Goal: Information Seeking & Learning: Learn about a topic

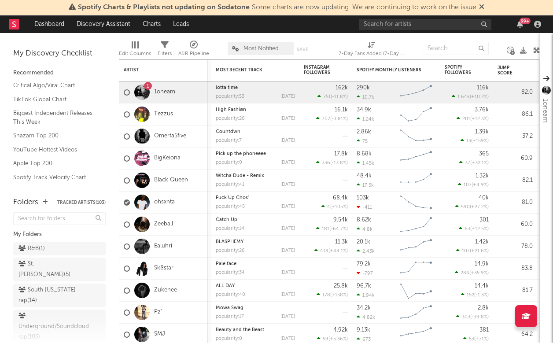
scroll to position [353, 0]
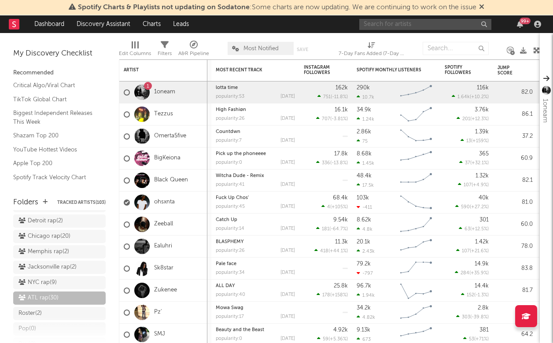
click at [380, 24] on input "text" at bounding box center [425, 24] width 132 height 11
type input "fey fili"
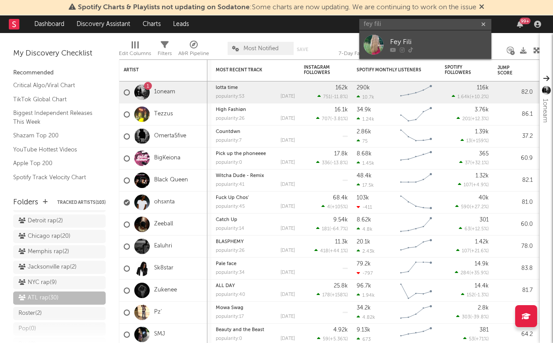
click at [448, 37] on div "Fey Fili" at bounding box center [438, 42] width 97 height 11
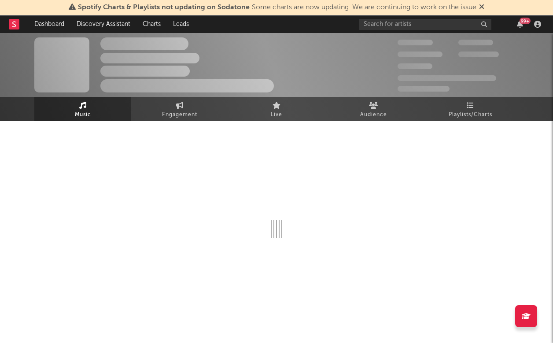
select select "1w"
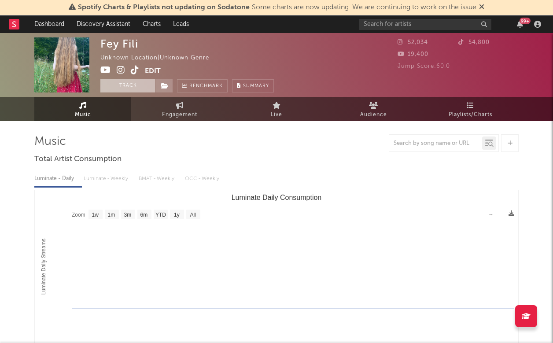
click at [145, 85] on button "Track" at bounding box center [127, 85] width 55 height 13
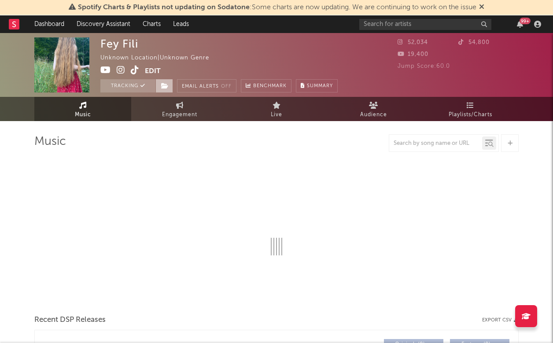
select select "1w"
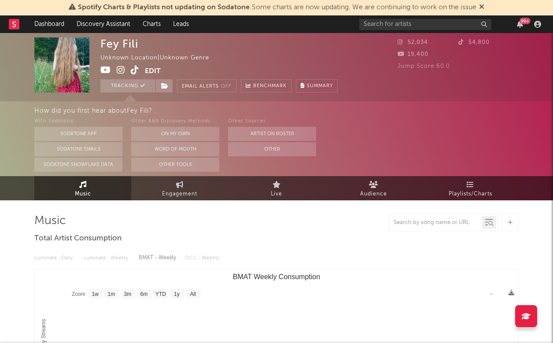
click at [182, 196] on span "Engagement" at bounding box center [179, 194] width 35 height 11
select select "1w"
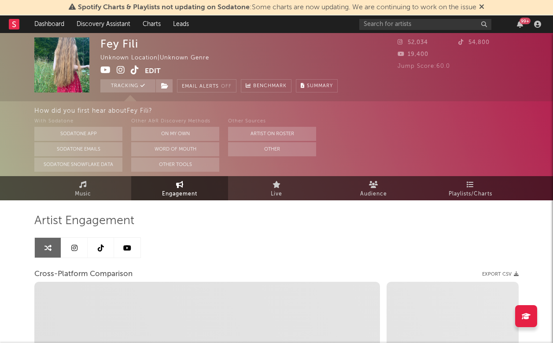
click at [74, 248] on icon at bounding box center [74, 247] width 6 height 7
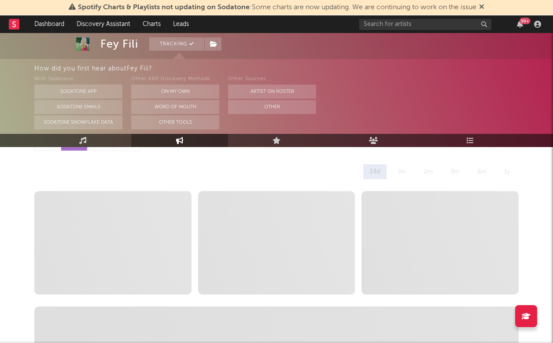
scroll to position [107, 0]
select select "6m"
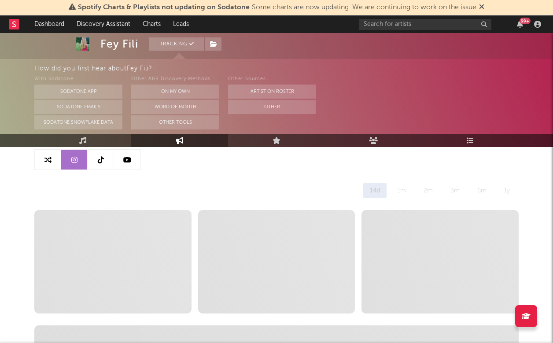
scroll to position [85, 0]
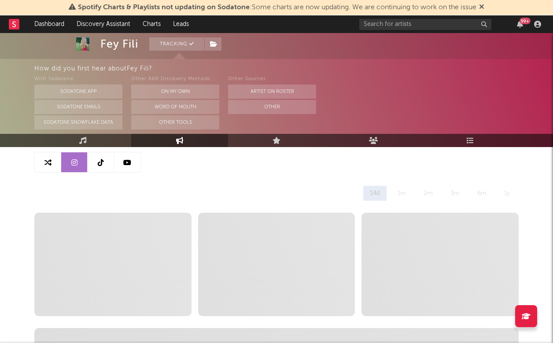
click at [56, 165] on link at bounding box center [48, 162] width 26 height 20
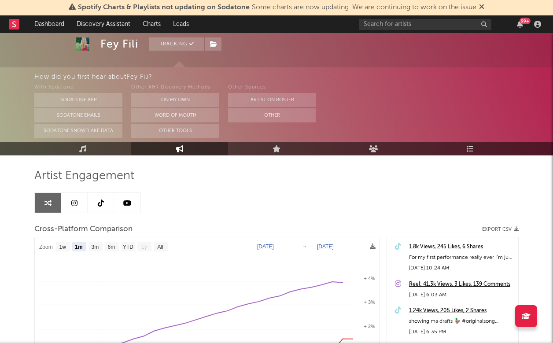
scroll to position [41, 0]
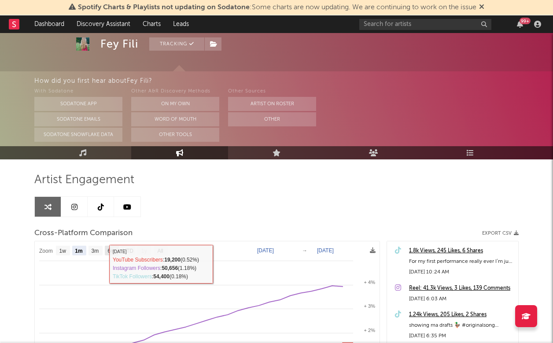
click at [111, 247] on rect at bounding box center [112, 251] width 14 height 10
select select "6m"
type input "[DATE]"
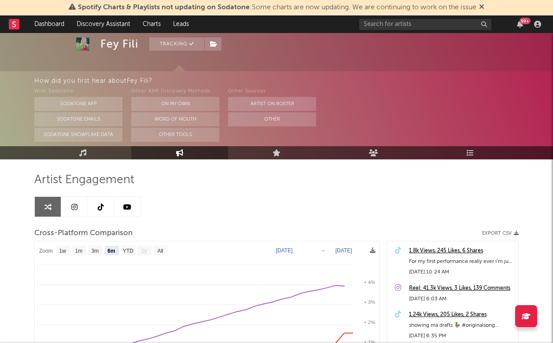
select select "6m"
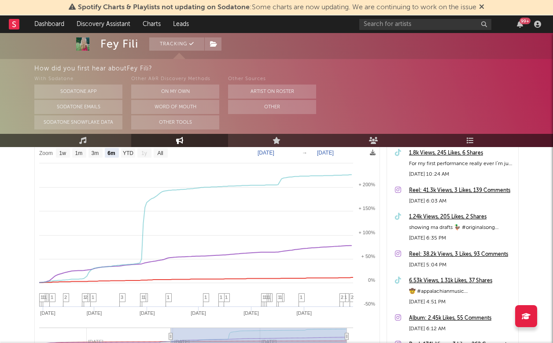
scroll to position [138, 0]
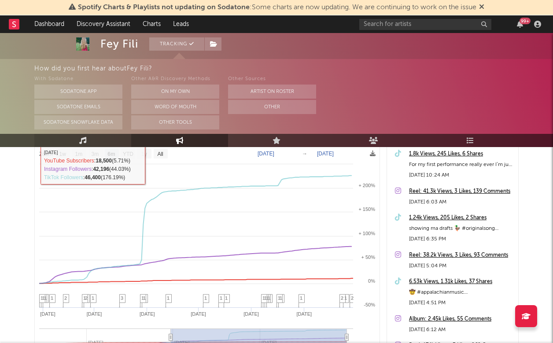
click at [93, 142] on link "Music" at bounding box center [82, 140] width 97 height 13
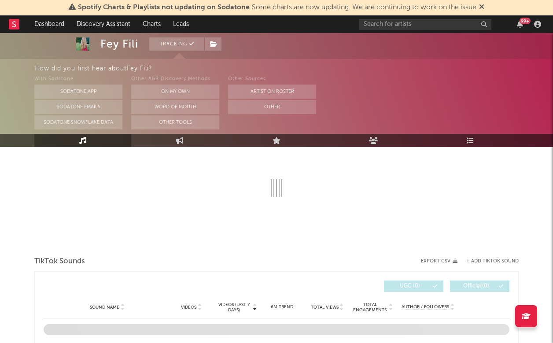
select select "1w"
